Goal: Navigation & Orientation: Find specific page/section

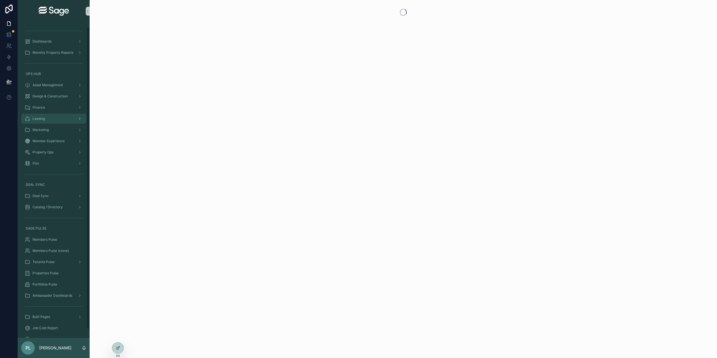
scroll to position [13, 0]
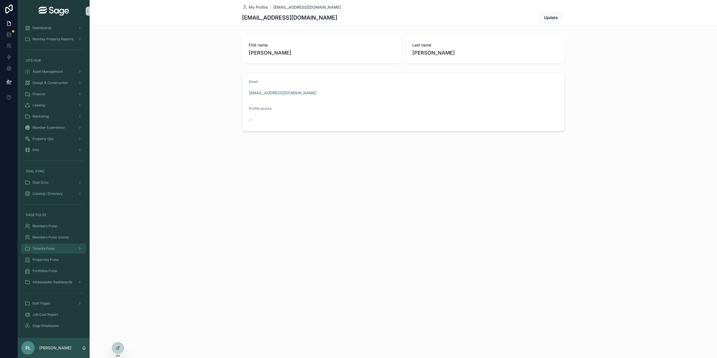
click at [58, 247] on div "Tenants Pulse" at bounding box center [54, 248] width 58 height 9
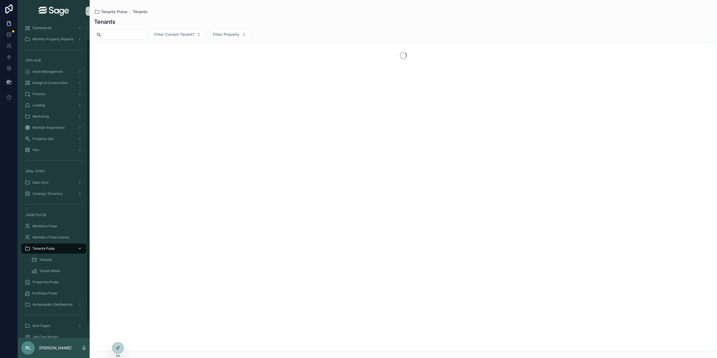
scroll to position [36, 0]
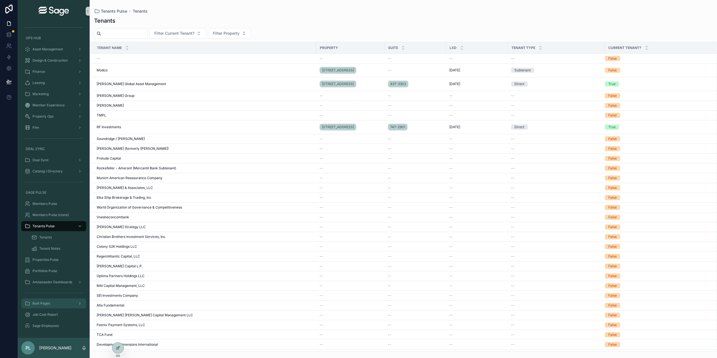
click at [62, 304] on div "Built Pages" at bounding box center [54, 303] width 58 height 9
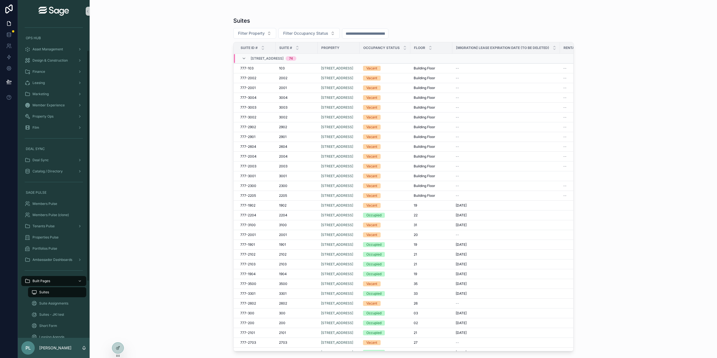
scroll to position [114, 0]
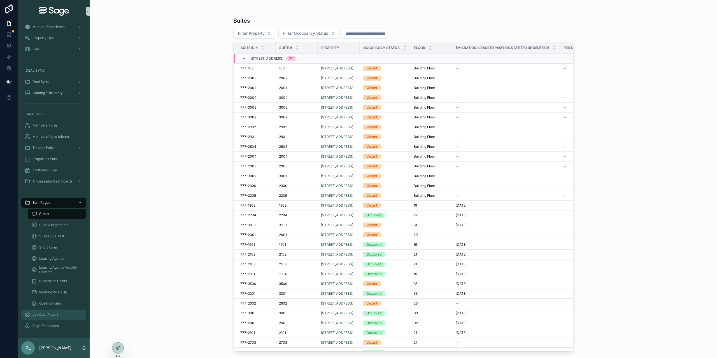
click at [48, 313] on span "Job Cost Report" at bounding box center [46, 315] width 26 height 4
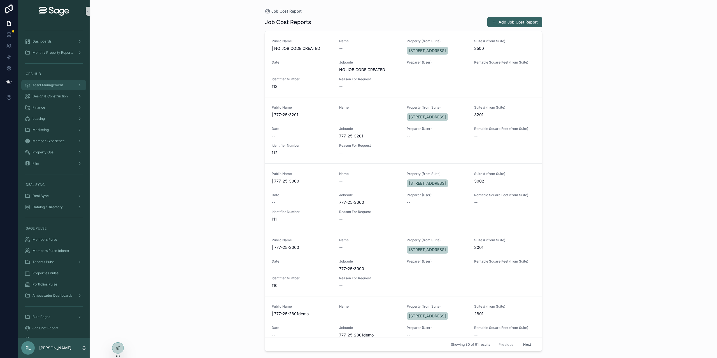
click at [58, 89] on div "Asset Management" at bounding box center [54, 85] width 58 height 9
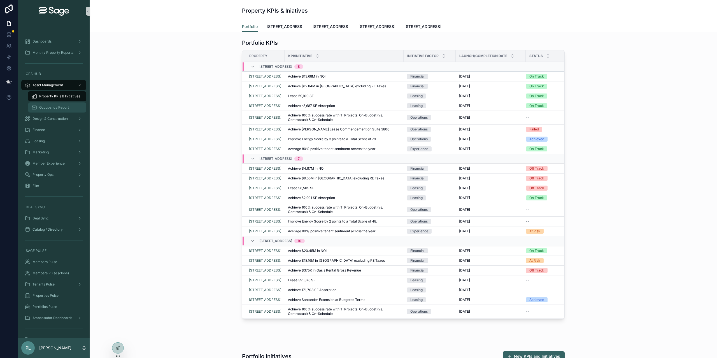
click at [58, 110] on div "Occupancy Report" at bounding box center [57, 107] width 52 height 9
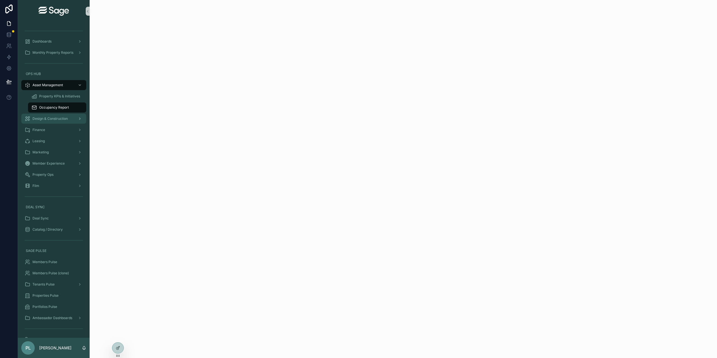
click at [59, 118] on span "Design & Construction" at bounding box center [50, 119] width 35 height 4
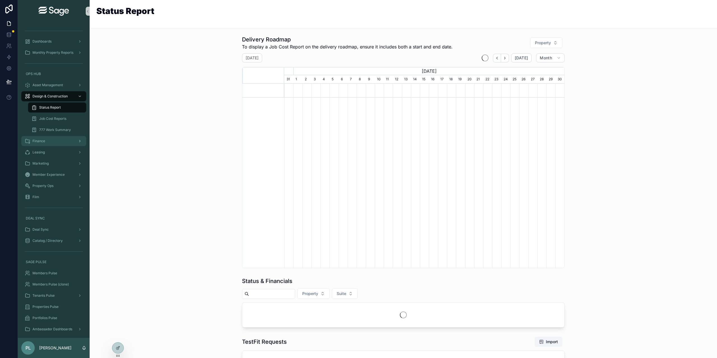
scroll to position [0, 281]
click at [54, 141] on div "Finance" at bounding box center [54, 141] width 58 height 9
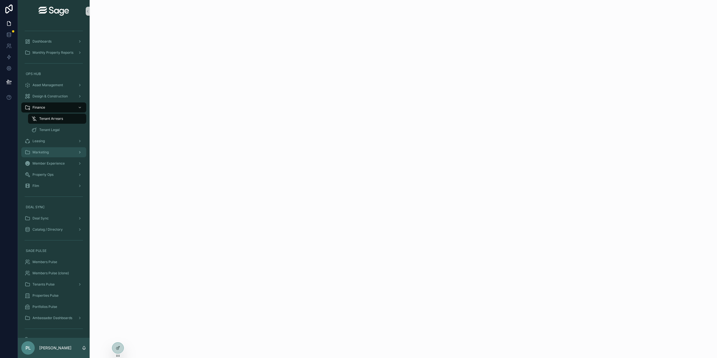
click at [55, 151] on div "Marketing" at bounding box center [54, 152] width 58 height 9
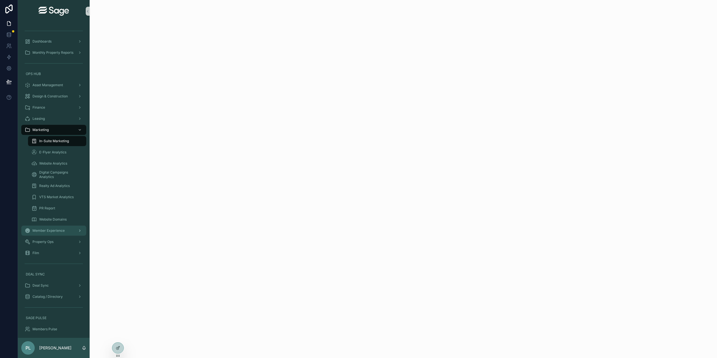
click at [47, 228] on div "Member Experience" at bounding box center [54, 230] width 58 height 9
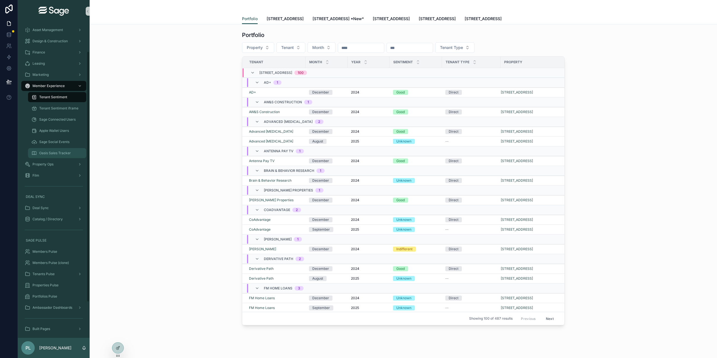
scroll to position [56, 0]
click at [59, 165] on div "Property Ops" at bounding box center [54, 163] width 58 height 9
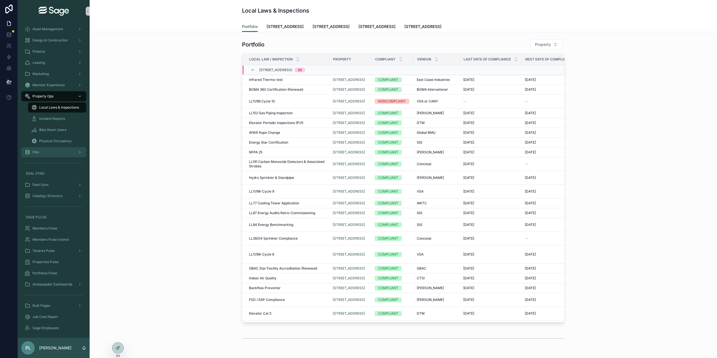
click at [58, 153] on div "Film" at bounding box center [54, 152] width 58 height 9
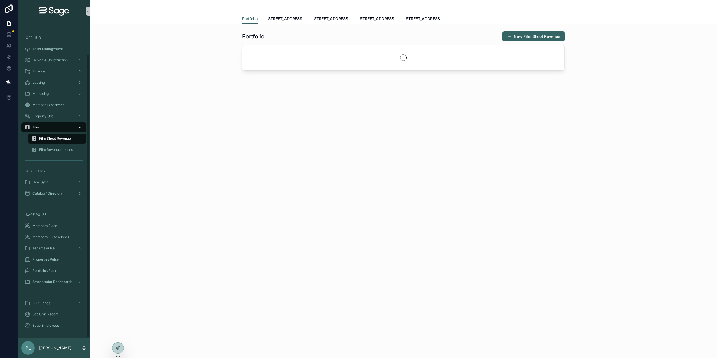
scroll to position [36, 0]
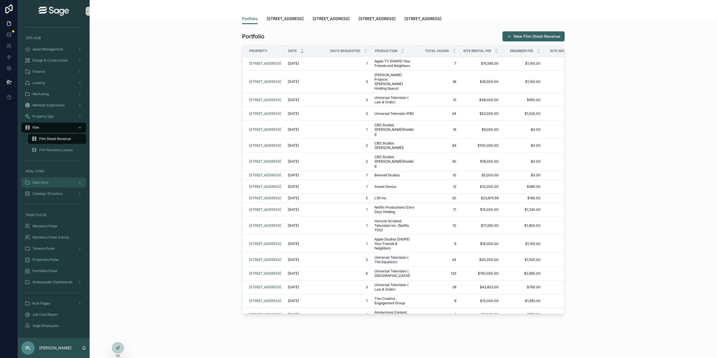
click at [54, 182] on div "Deal Sync" at bounding box center [54, 182] width 58 height 9
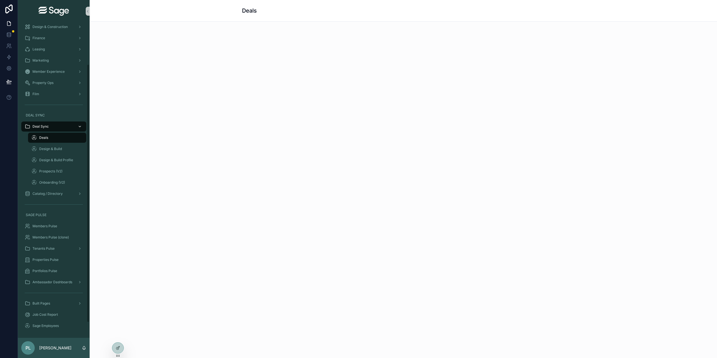
scroll to position [70, 0]
click at [54, 197] on div "Catalog / Directory" at bounding box center [54, 193] width 58 height 9
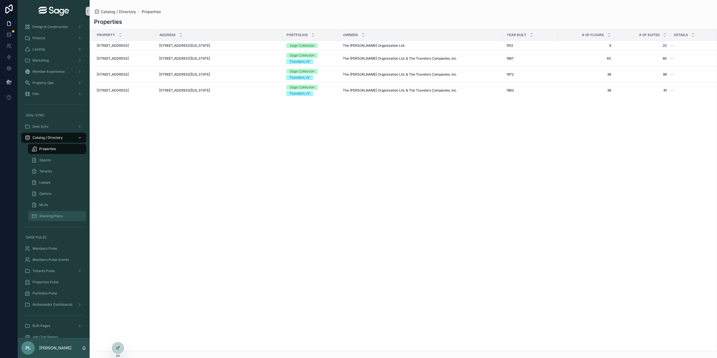
click at [56, 216] on span "Stacking Plans" at bounding box center [51, 216] width 24 height 4
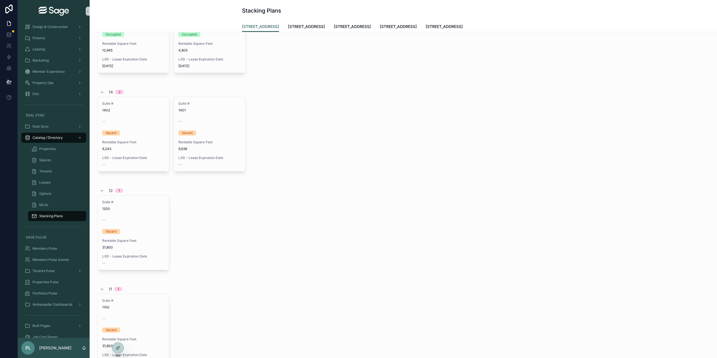
scroll to position [2578, 0]
